Goal: Task Accomplishment & Management: Use online tool/utility

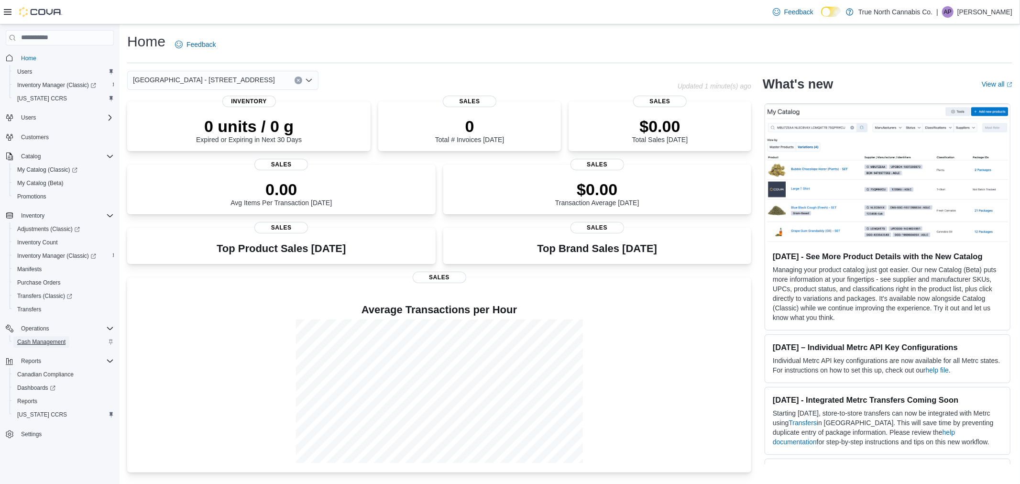
click at [40, 342] on span "Cash Management" at bounding box center [41, 342] width 48 height 8
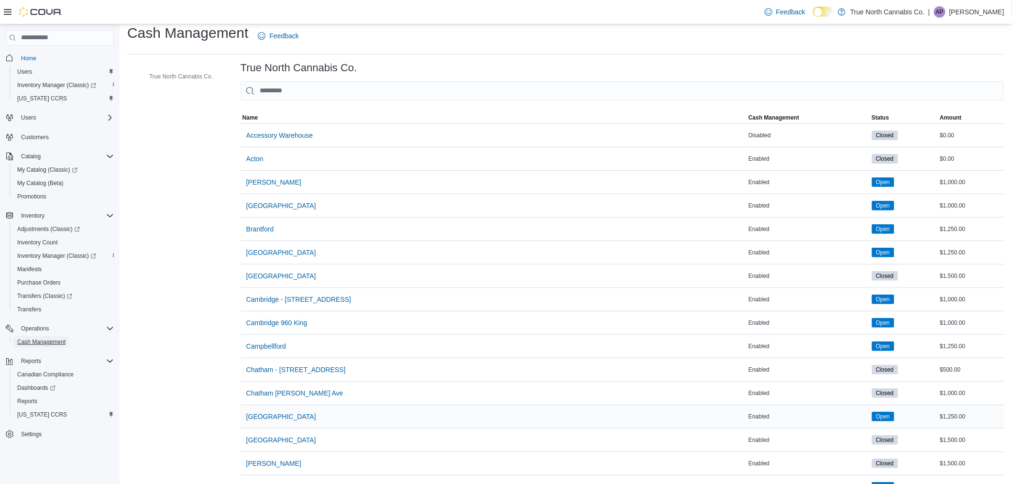
scroll to position [318, 0]
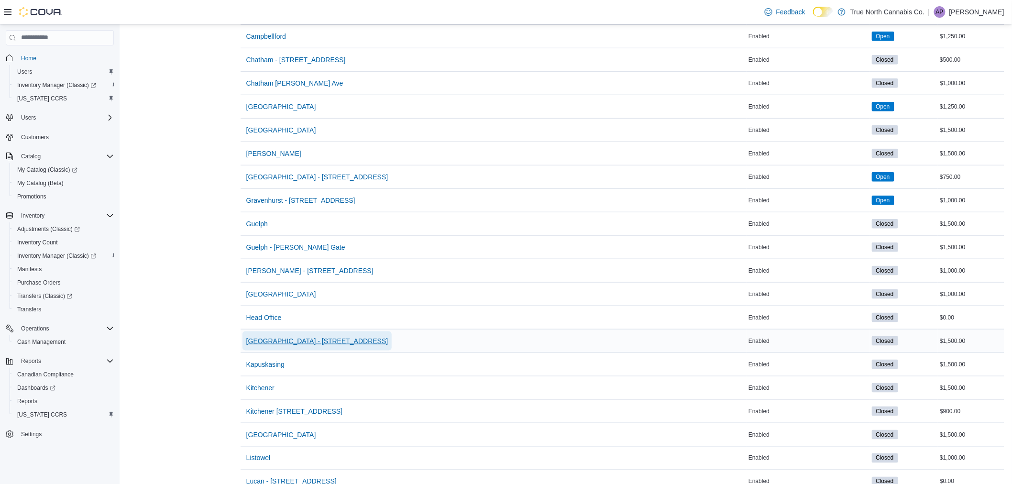
click at [259, 341] on span "[GEOGRAPHIC_DATA] - [STREET_ADDRESS]" at bounding box center [317, 341] width 142 height 10
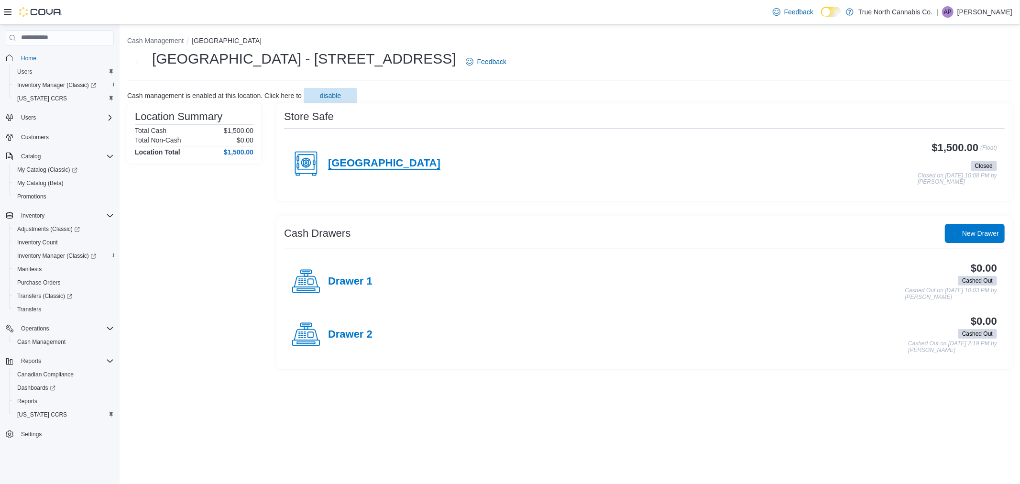
click at [352, 161] on h4 "[GEOGRAPHIC_DATA]" at bounding box center [384, 163] width 112 height 12
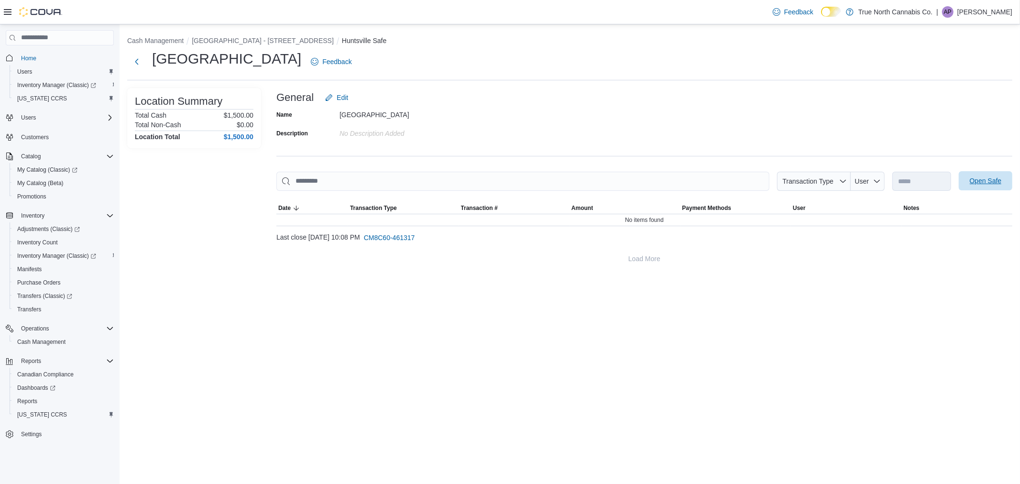
click at [981, 184] on span "Open Safe" at bounding box center [986, 181] width 32 height 10
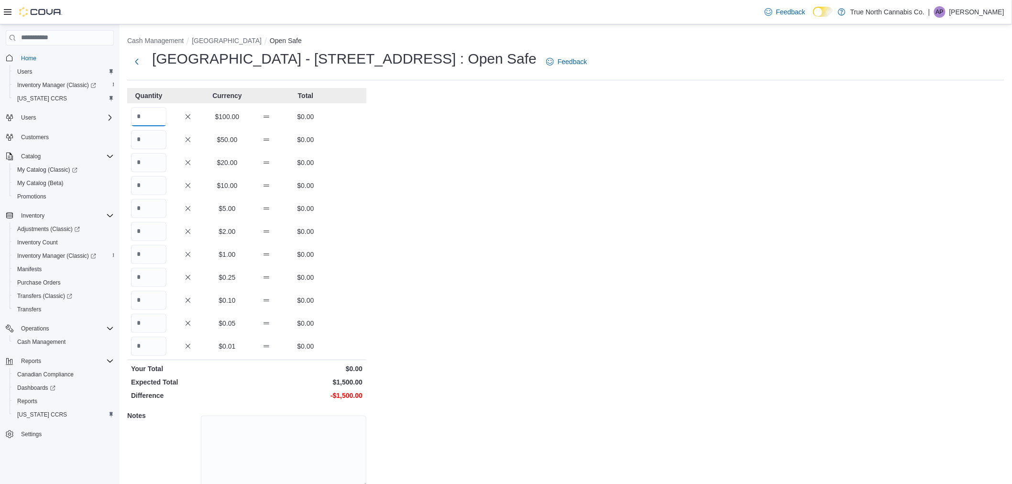
click at [145, 122] on input "Quantity" at bounding box center [148, 116] width 35 height 19
type input "*"
type input "**"
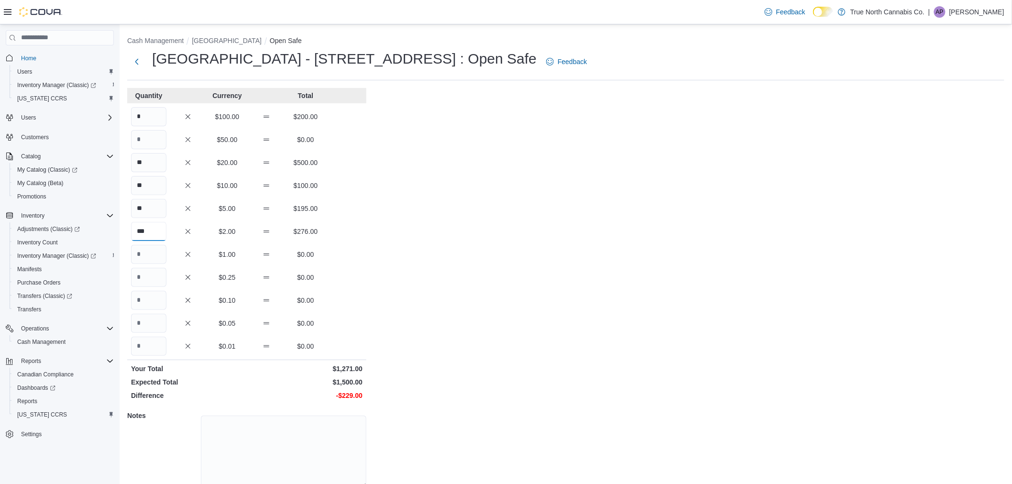
type input "***"
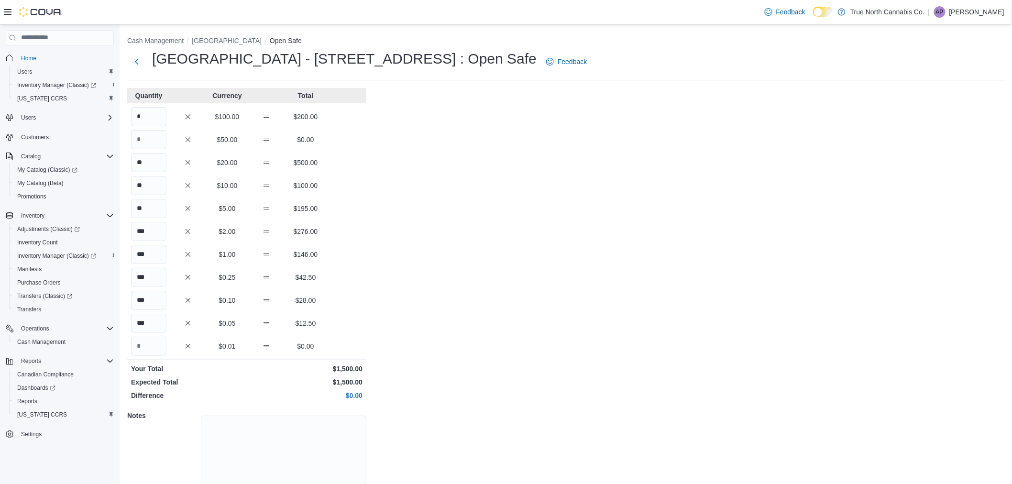
click at [425, 419] on div "Cash Management Huntsville Open Safe [GEOGRAPHIC_DATA] - 30 Main [GEOGRAPHIC_DA…" at bounding box center [566, 273] width 892 height 499
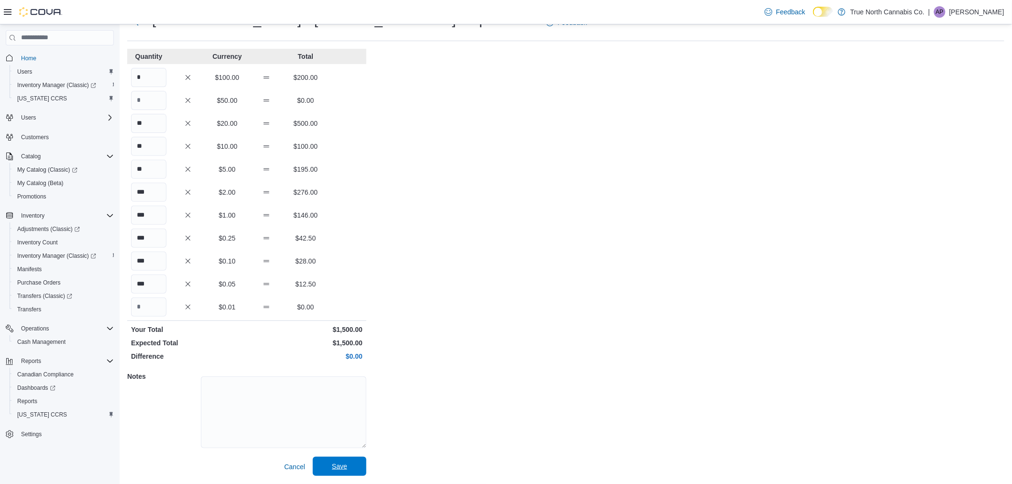
click at [347, 464] on span "Save" at bounding box center [339, 466] width 15 height 10
